Goal: Task Accomplishment & Management: Use online tool/utility

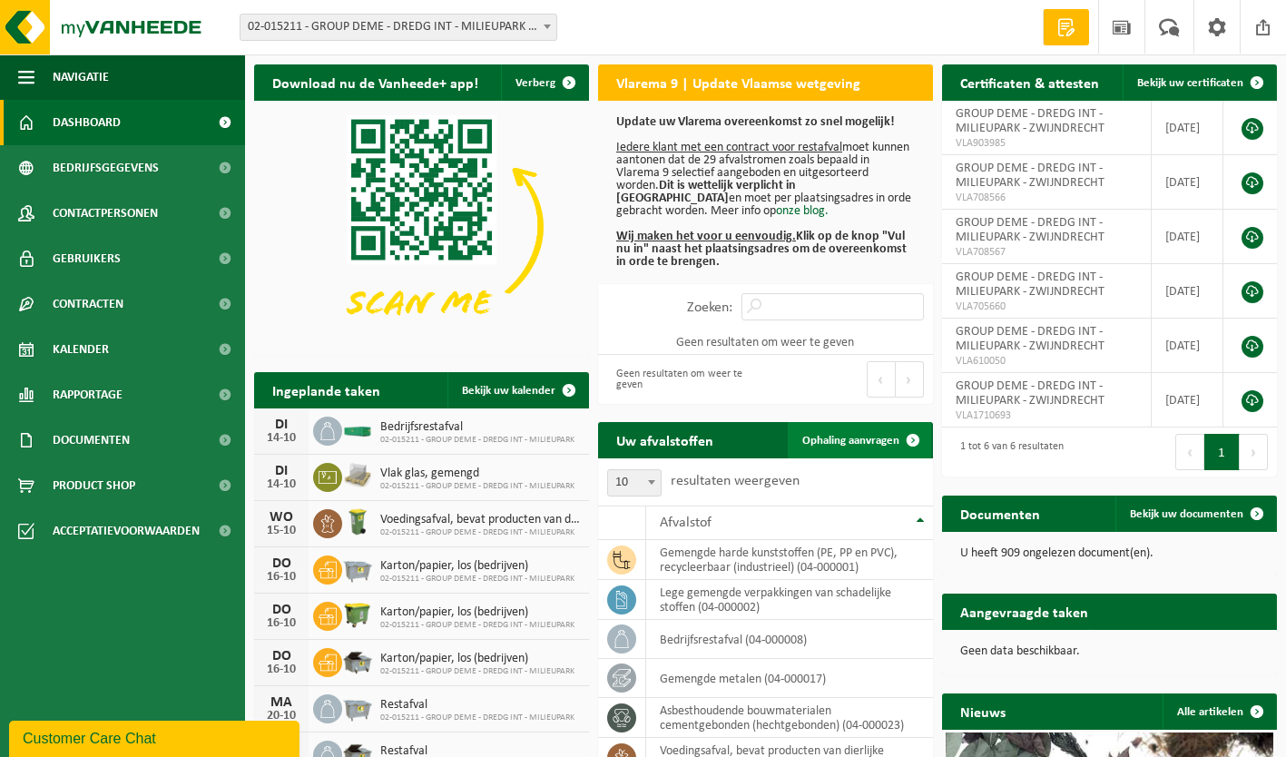
click at [840, 437] on span "Ophaling aanvragen" at bounding box center [850, 441] width 97 height 12
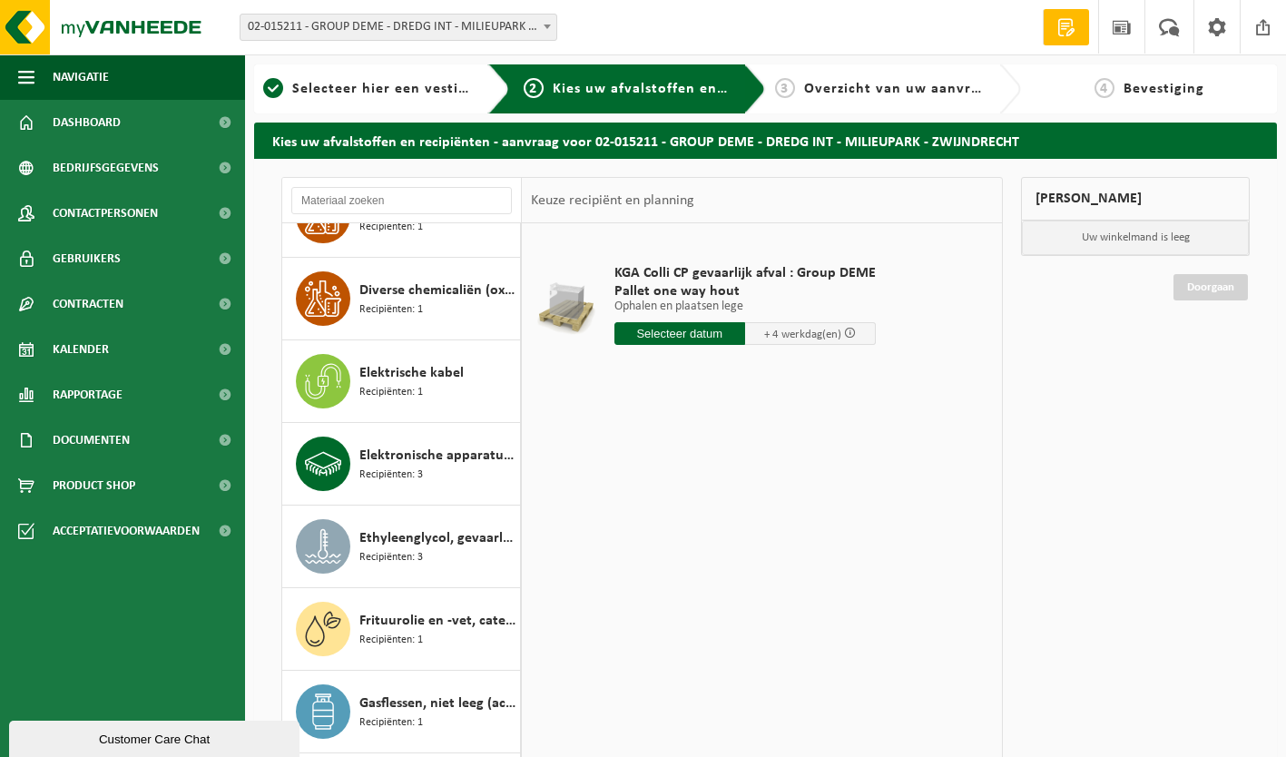
scroll to position [1134, 0]
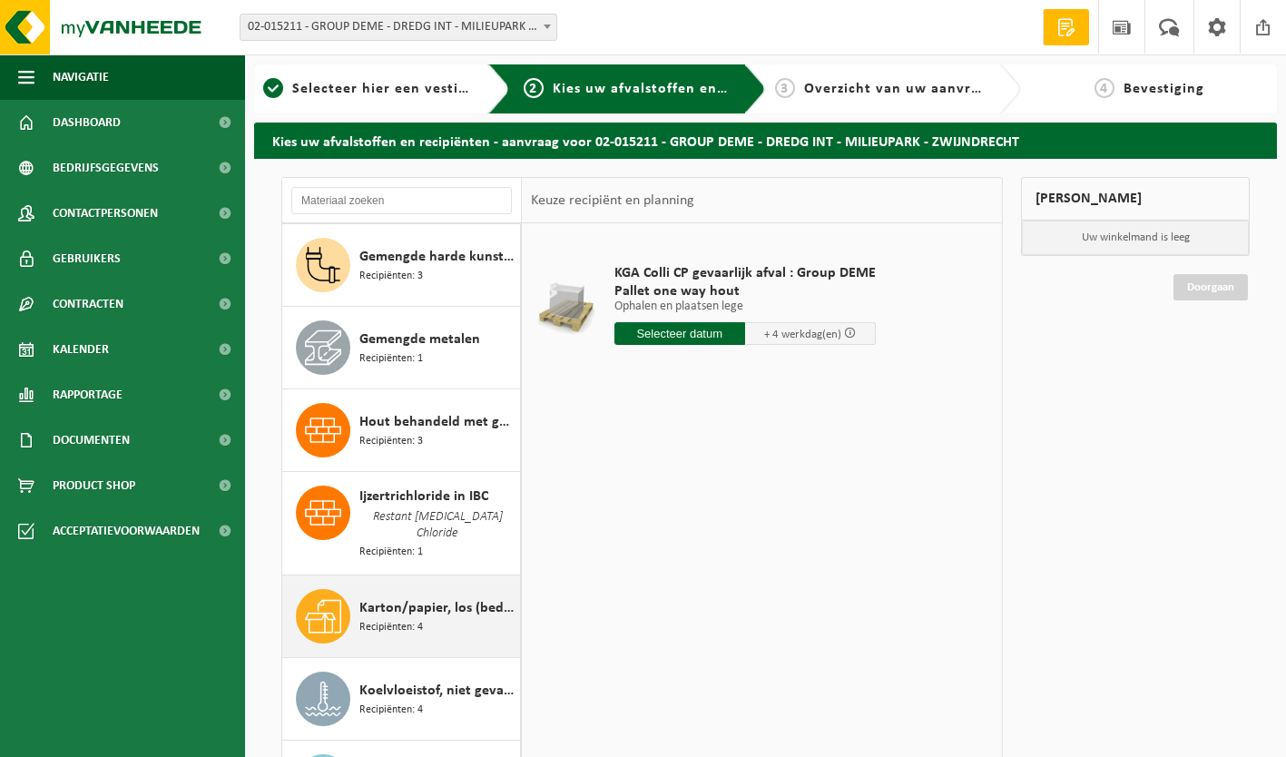
click at [419, 597] on span "Karton/papier, los (bedrijven)" at bounding box center [437, 608] width 156 height 22
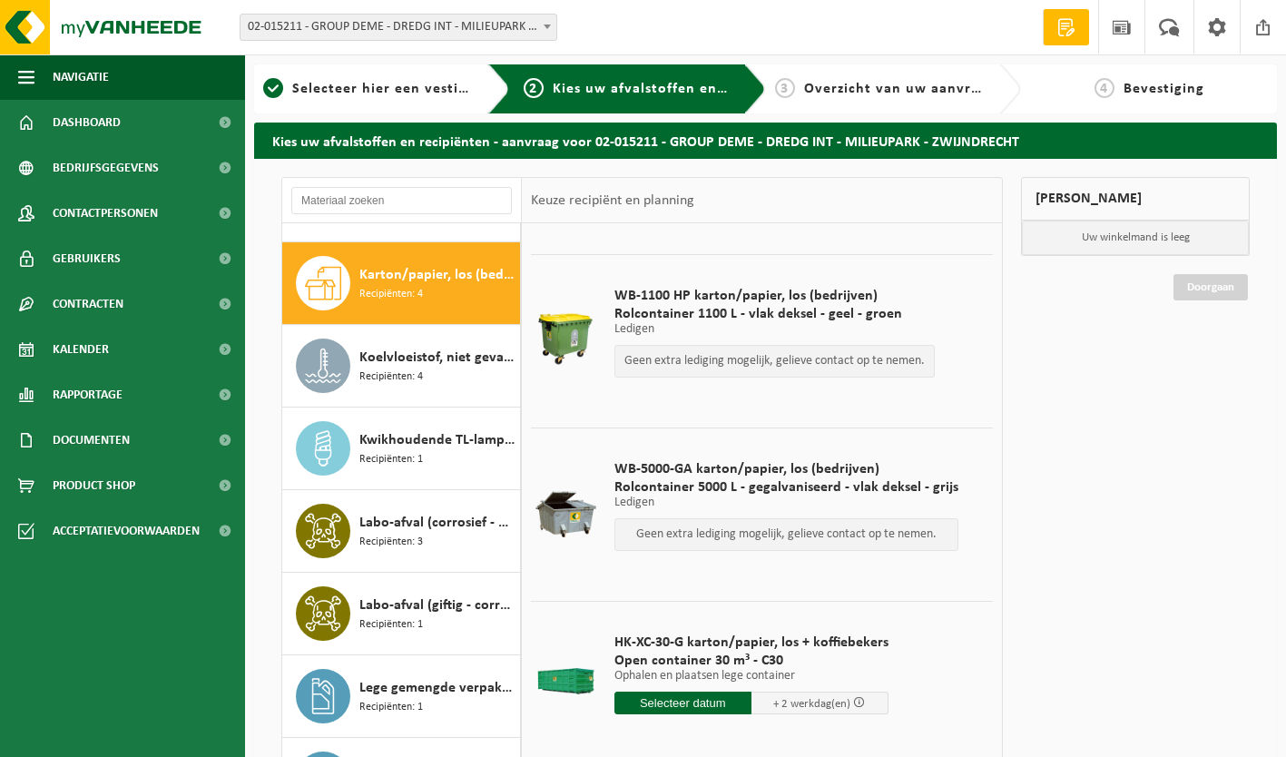
scroll to position [156, 0]
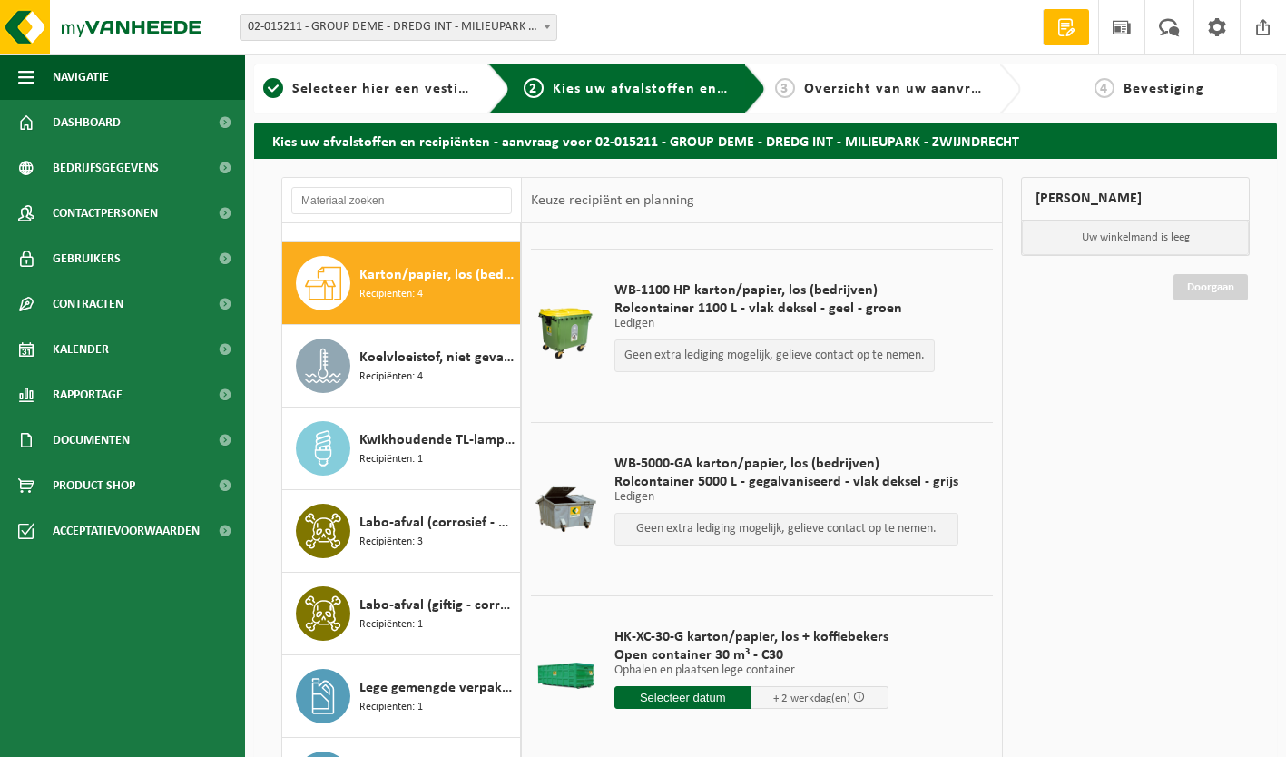
click at [691, 699] on input "text" at bounding box center [682, 697] width 137 height 23
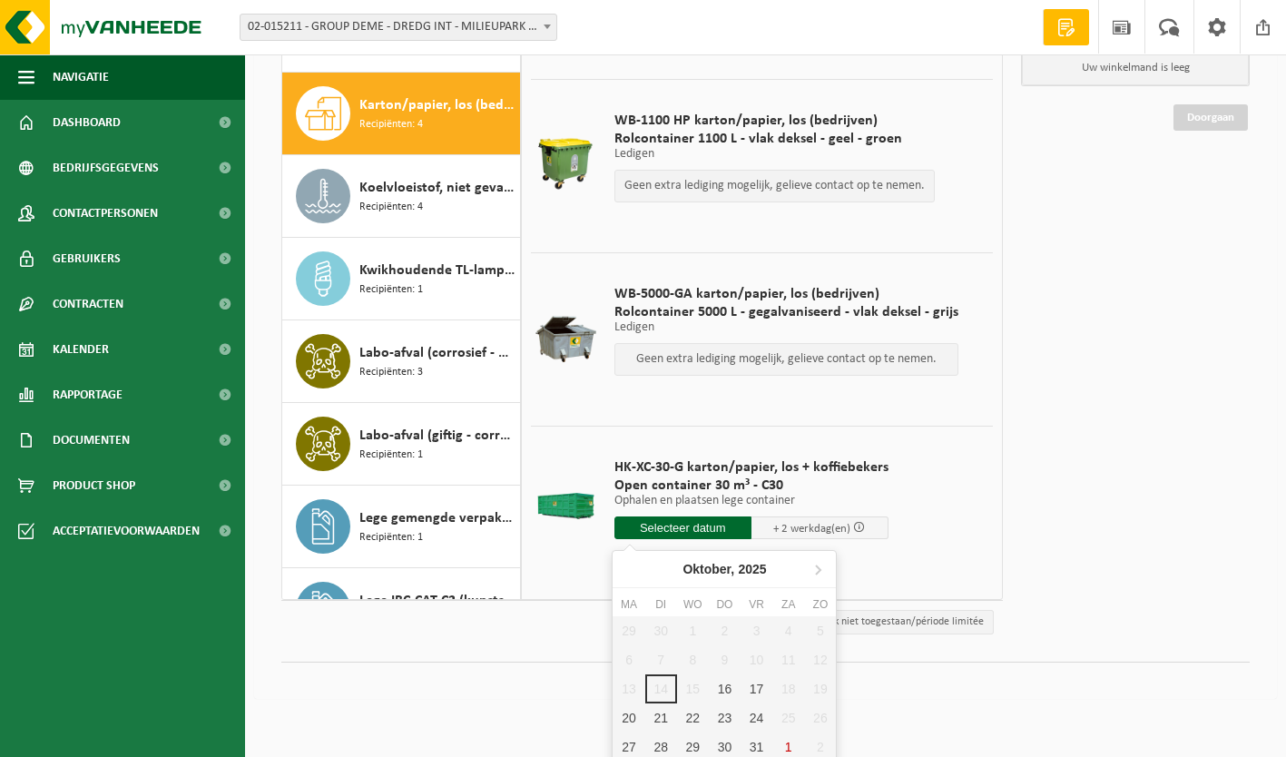
scroll to position [175, 0]
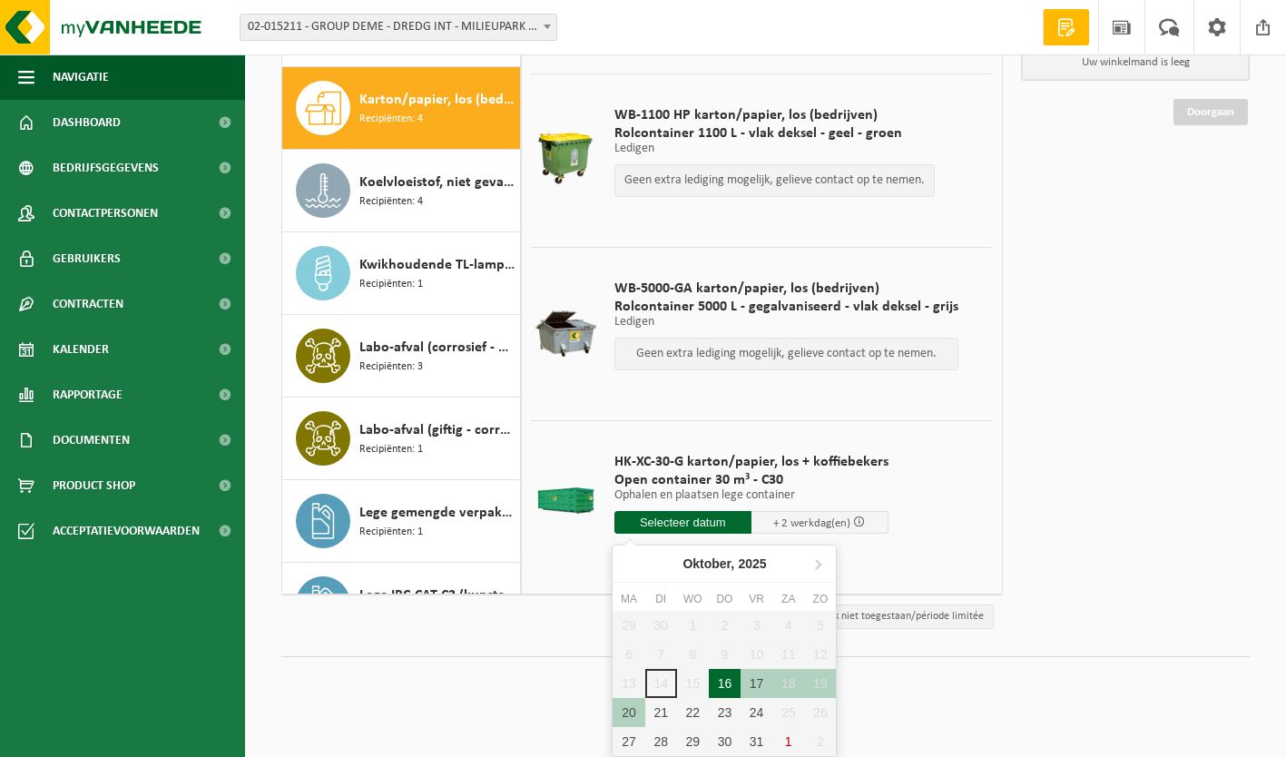
click at [724, 687] on div "16" at bounding box center [725, 683] width 32 height 29
type input "Van 2025-10-16"
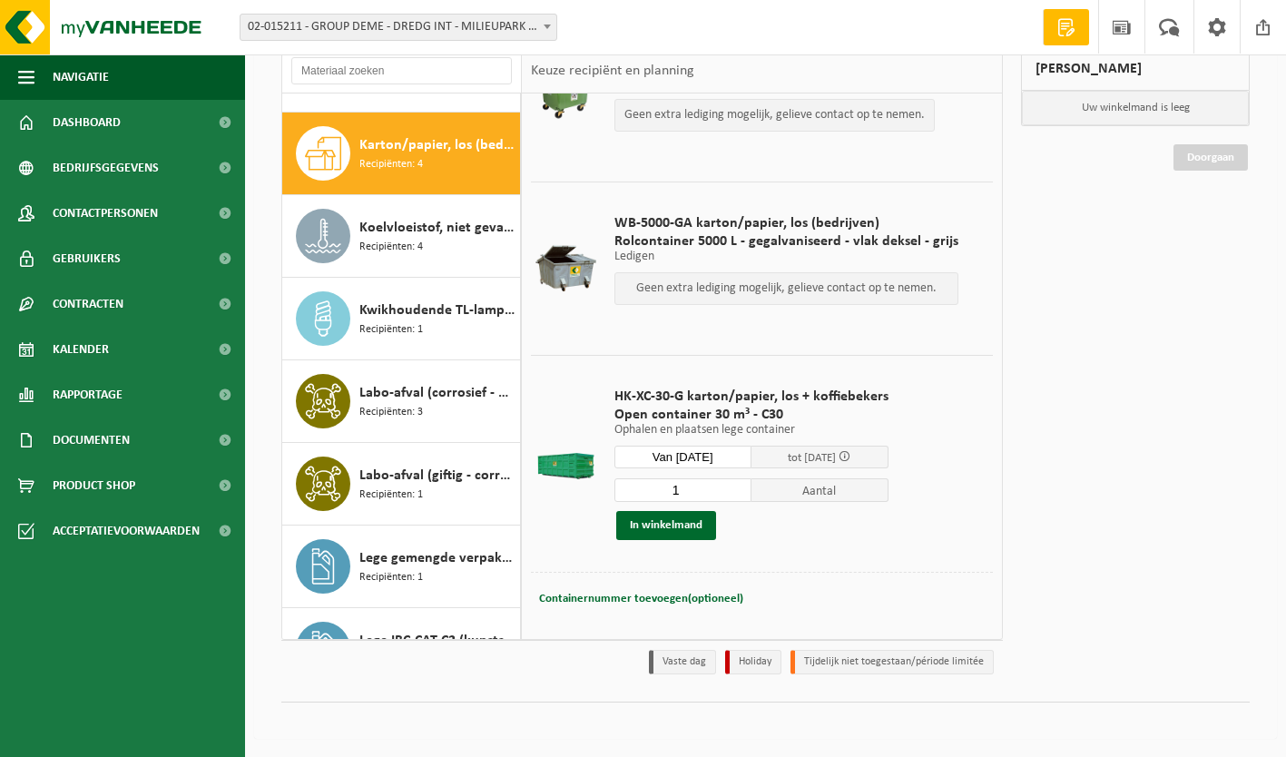
scroll to position [281, 0]
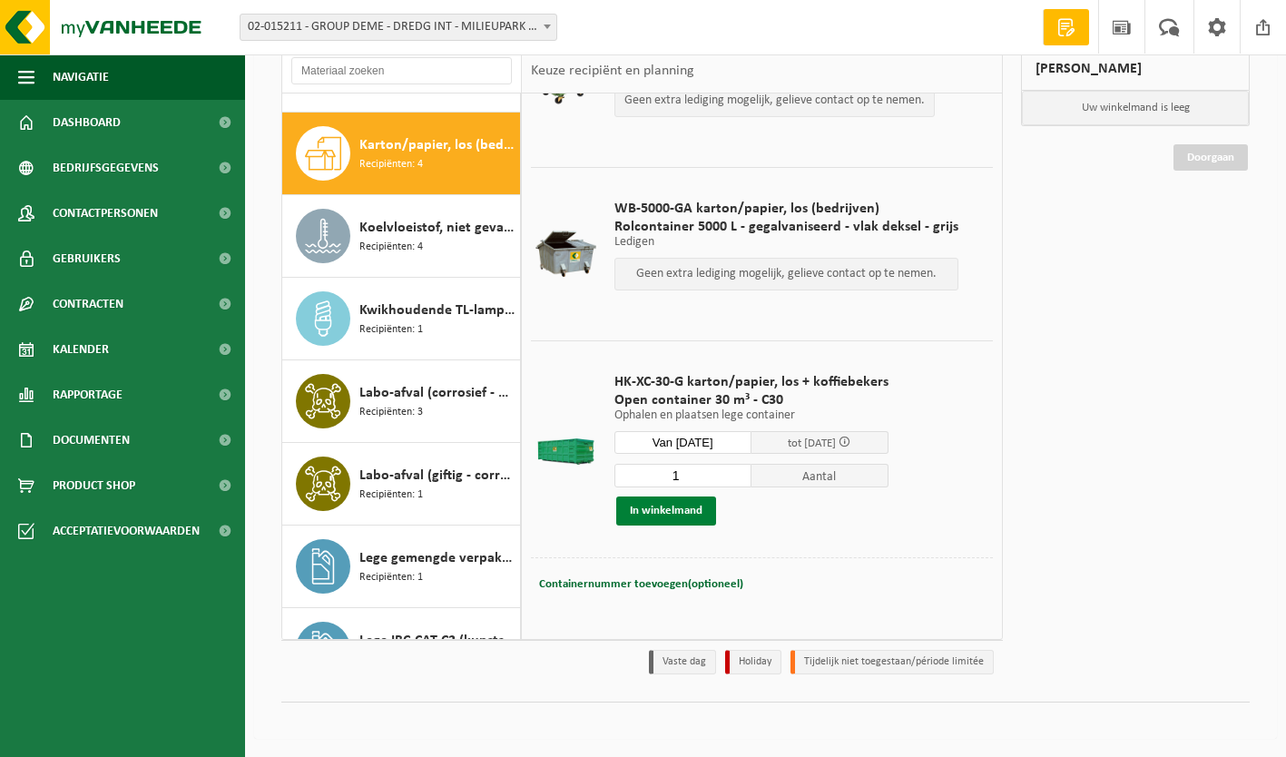
click at [667, 510] on button "In winkelmand" at bounding box center [666, 510] width 100 height 29
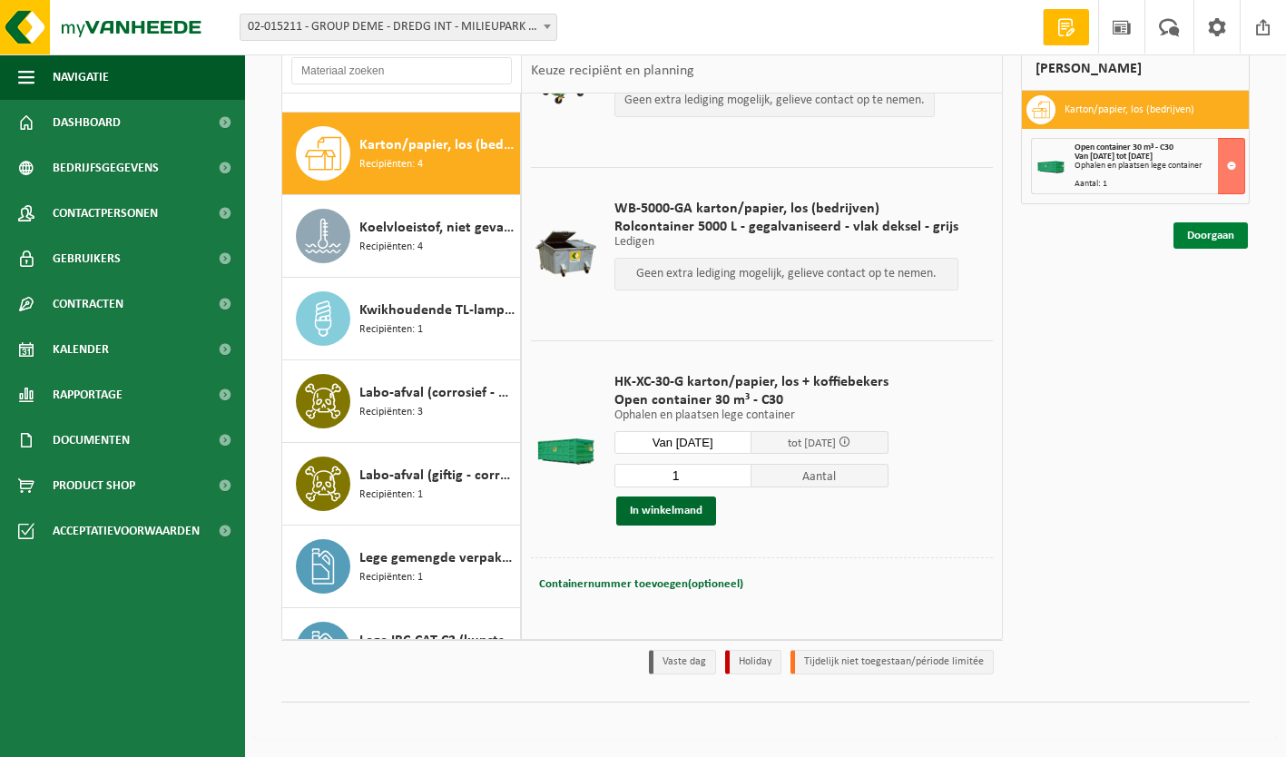
click at [1231, 237] on link "Doorgaan" at bounding box center [1210, 235] width 74 height 26
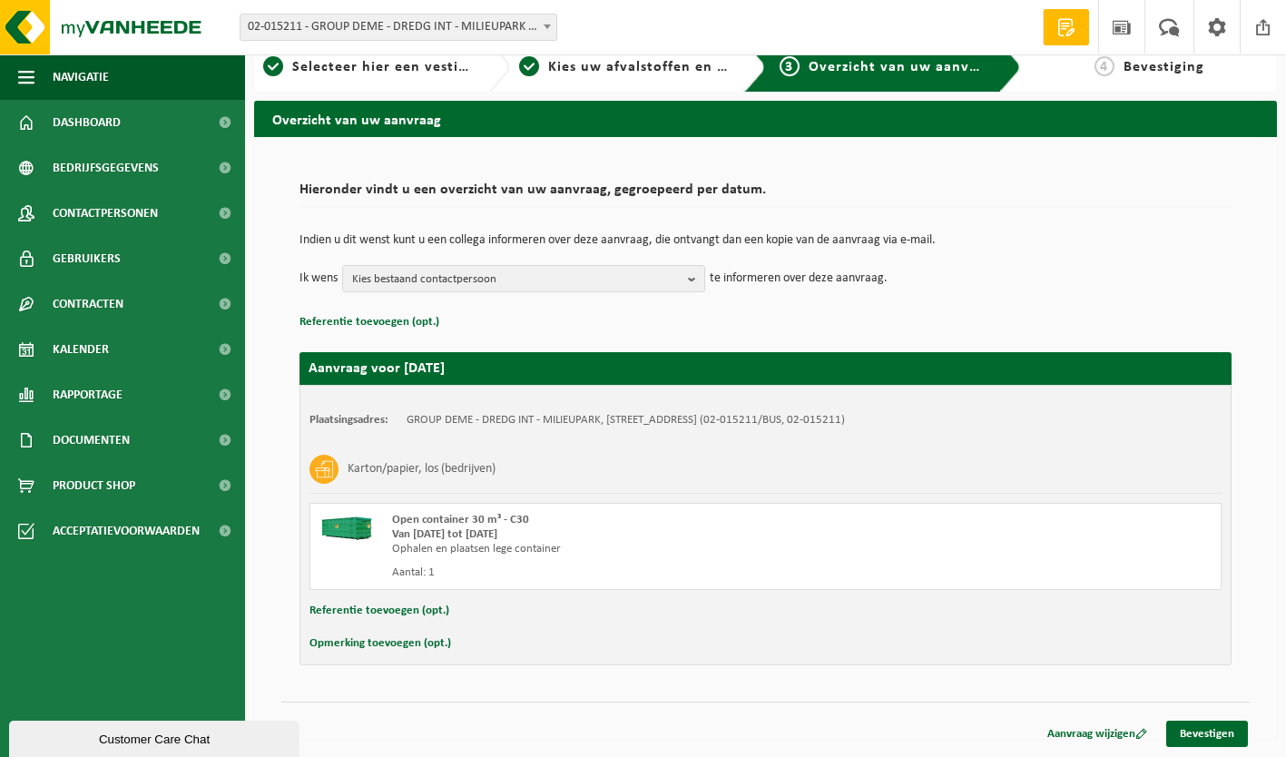
scroll to position [22, 0]
click at [1222, 731] on link "Bevestigen" at bounding box center [1207, 734] width 82 height 26
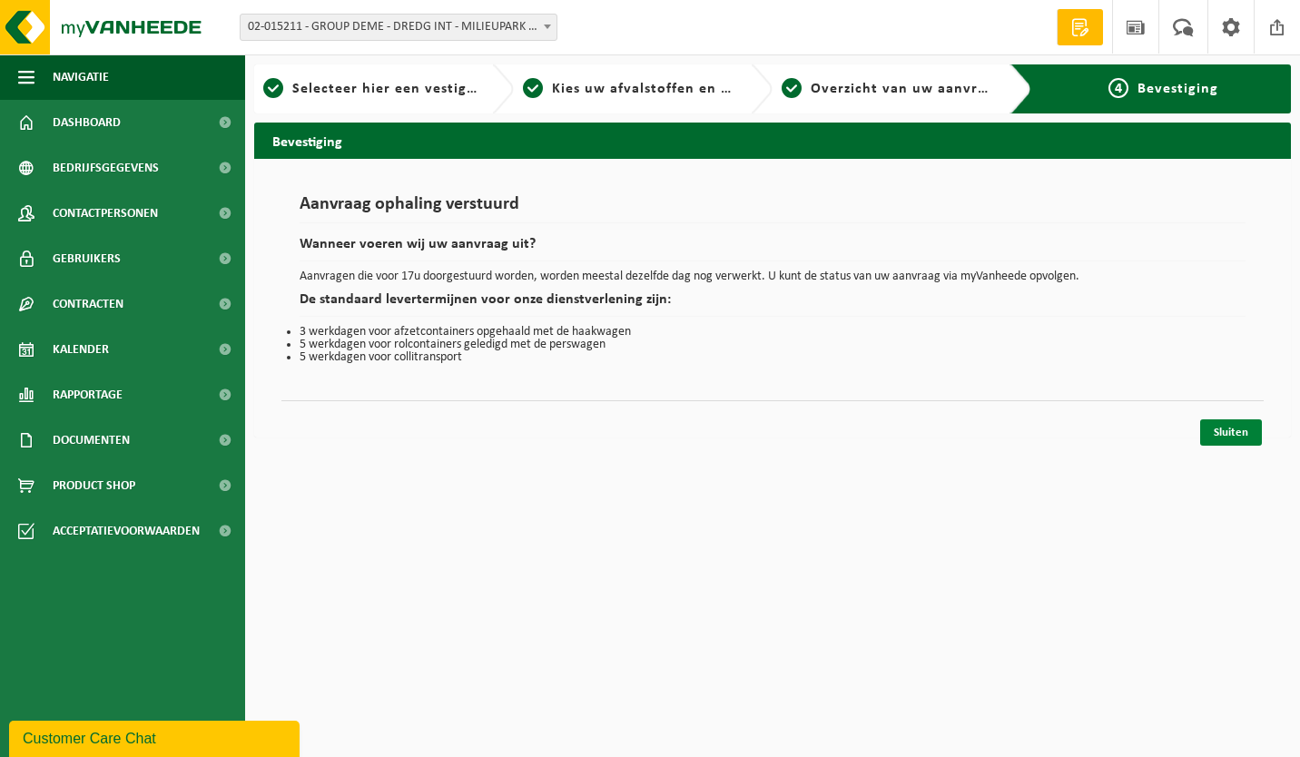
click at [1233, 426] on link "Sluiten" at bounding box center [1231, 432] width 62 height 26
